Goal: Task Accomplishment & Management: Use online tool/utility

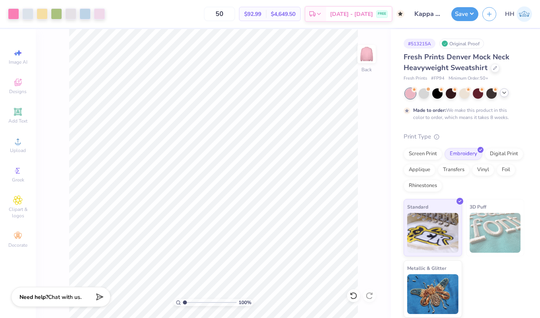
click at [501, 91] on icon at bounding box center [504, 92] width 6 height 6
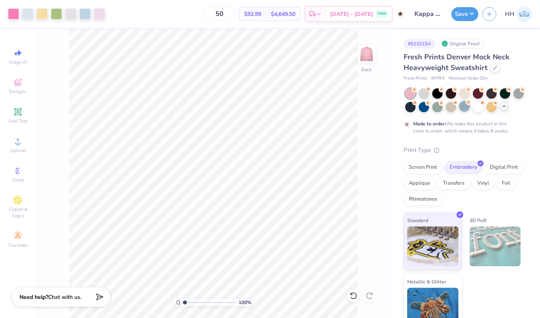
click at [464, 108] on div at bounding box center [464, 106] width 10 height 10
click at [13, 13] on div at bounding box center [13, 13] width 11 height 11
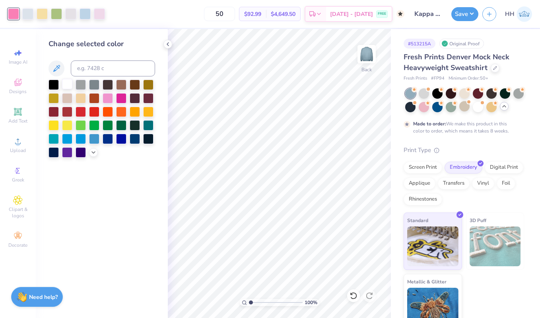
click at [67, 84] on div at bounding box center [67, 84] width 10 height 10
click at [166, 43] on icon at bounding box center [168, 44] width 6 height 6
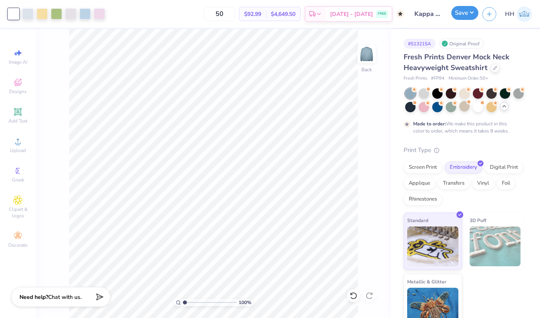
click at [460, 14] on button "Save" at bounding box center [464, 13] width 27 height 14
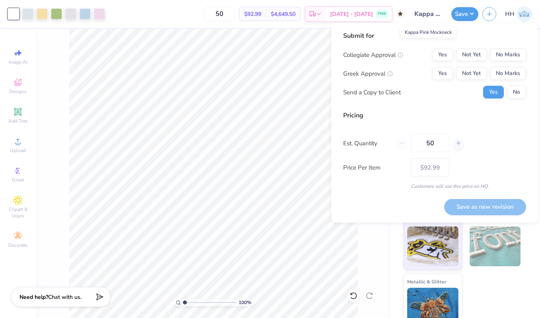
click at [426, 9] on input "Kappa Pink Mockneck" at bounding box center [427, 14] width 39 height 16
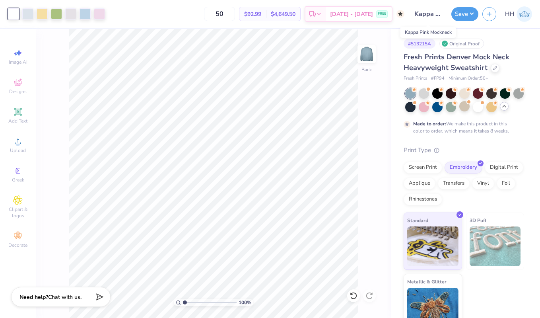
click at [428, 13] on input "Kappa Pink Mockneck" at bounding box center [427, 14] width 39 height 16
click at [466, 9] on button "Save" at bounding box center [464, 13] width 27 height 14
click at [490, 13] on icon "button" at bounding box center [489, 13] width 7 height 7
click at [473, 11] on button "Save" at bounding box center [464, 13] width 27 height 14
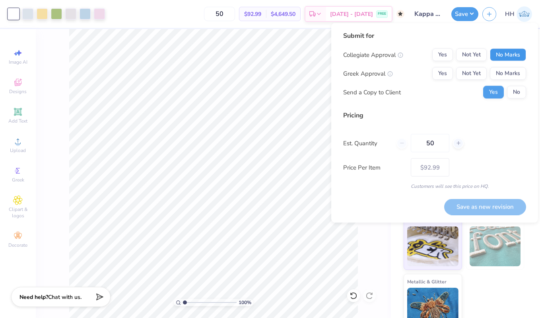
click at [500, 56] on button "No Marks" at bounding box center [508, 54] width 36 height 13
click at [457, 72] on button "Not Yet" at bounding box center [471, 73] width 31 height 13
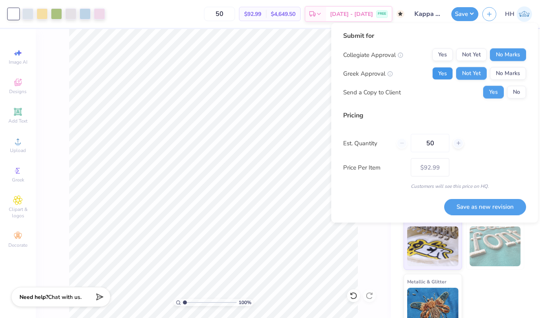
click at [443, 72] on button "Yes" at bounding box center [442, 73] width 21 height 13
click at [520, 89] on button "No" at bounding box center [516, 92] width 19 height 13
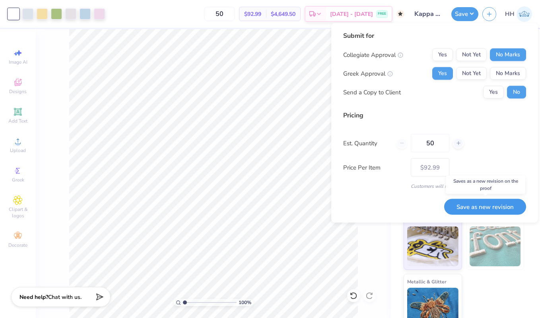
click at [479, 204] on button "Save as new revision" at bounding box center [485, 206] width 82 height 16
type input "$92.99"
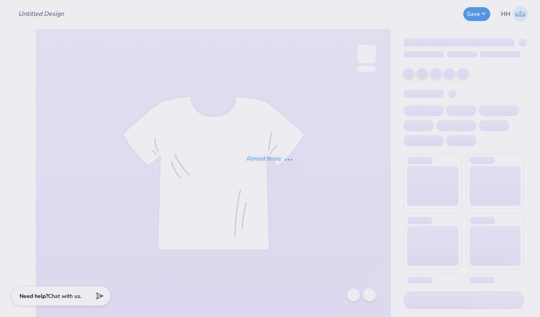
type input "Kappa Pink Mockneck"
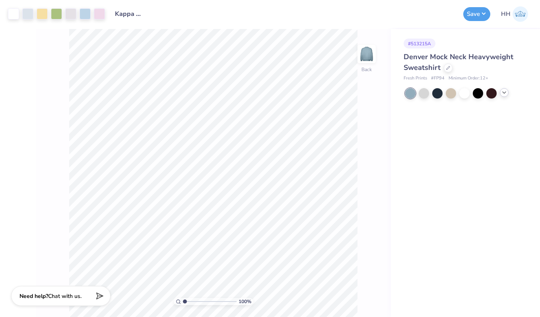
click at [504, 93] on icon at bounding box center [504, 92] width 6 height 6
click at [450, 108] on div at bounding box center [451, 106] width 10 height 10
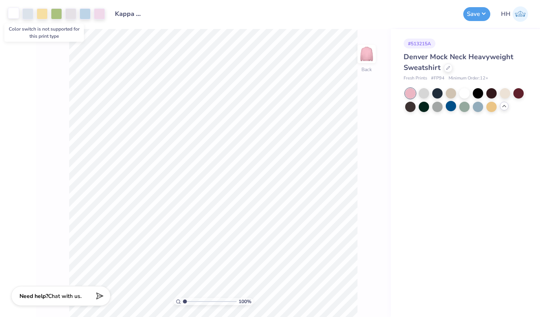
click at [17, 12] on div at bounding box center [13, 13] width 11 height 11
click at [12, 12] on div at bounding box center [13, 13] width 11 height 11
click at [453, 106] on div at bounding box center [451, 106] width 10 height 10
click at [453, 104] on div at bounding box center [451, 106] width 10 height 10
click at [475, 16] on button "Save" at bounding box center [476, 13] width 27 height 14
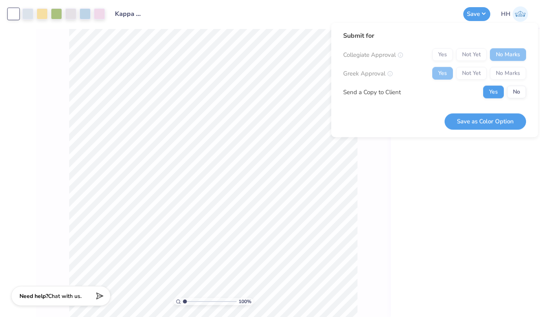
click at [430, 174] on div "# 513215A Denver Mock Neck Heavyweight Sweatshirt Fresh Prints # FP94 Minimum O…" at bounding box center [465, 173] width 149 height 288
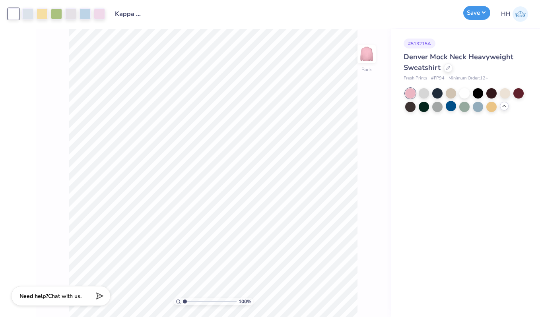
click at [476, 13] on button "Save" at bounding box center [476, 13] width 27 height 14
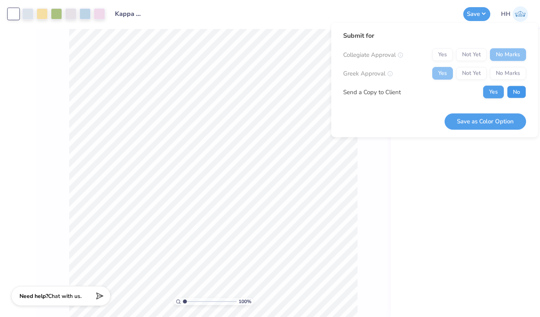
click at [514, 90] on button "No" at bounding box center [516, 92] width 19 height 13
click at [498, 121] on button "Save as Color Option" at bounding box center [484, 121] width 81 height 16
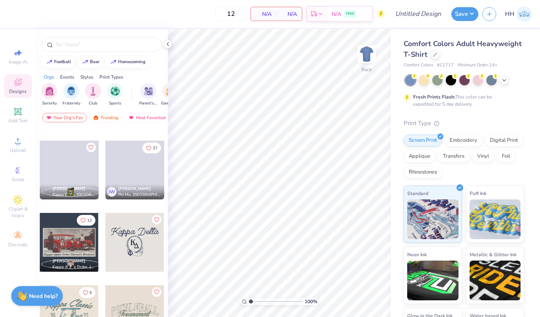
scroll to position [279, 0]
